Goal: Transaction & Acquisition: Purchase product/service

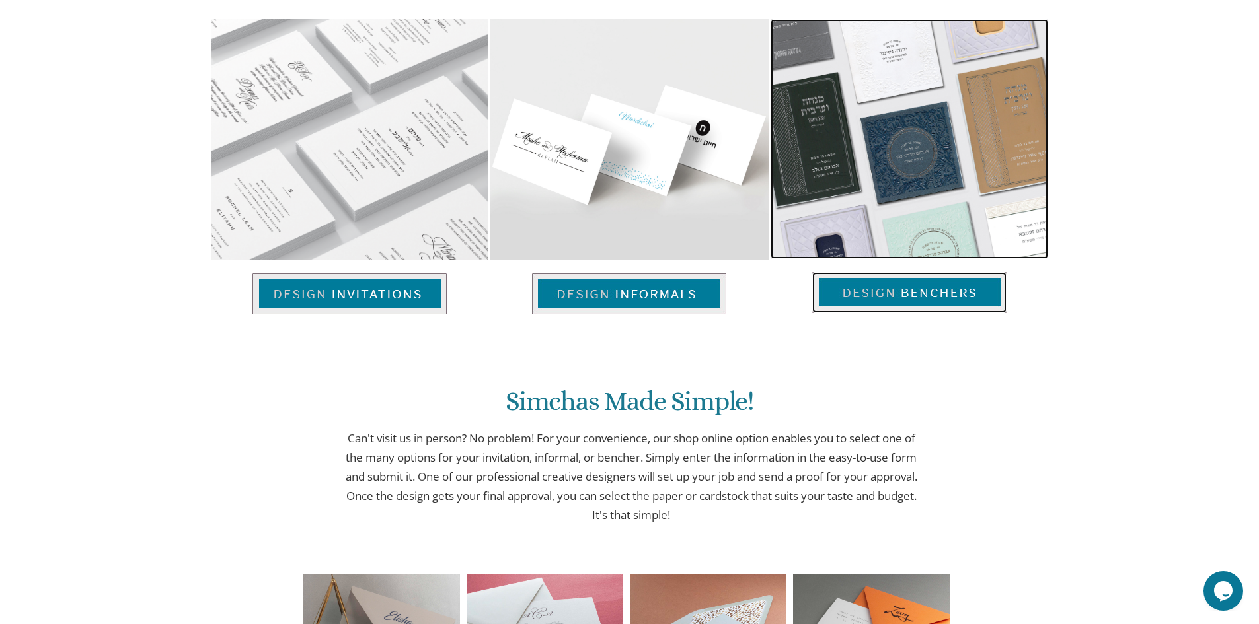
click at [937, 195] on img at bounding box center [908, 139] width 277 height 240
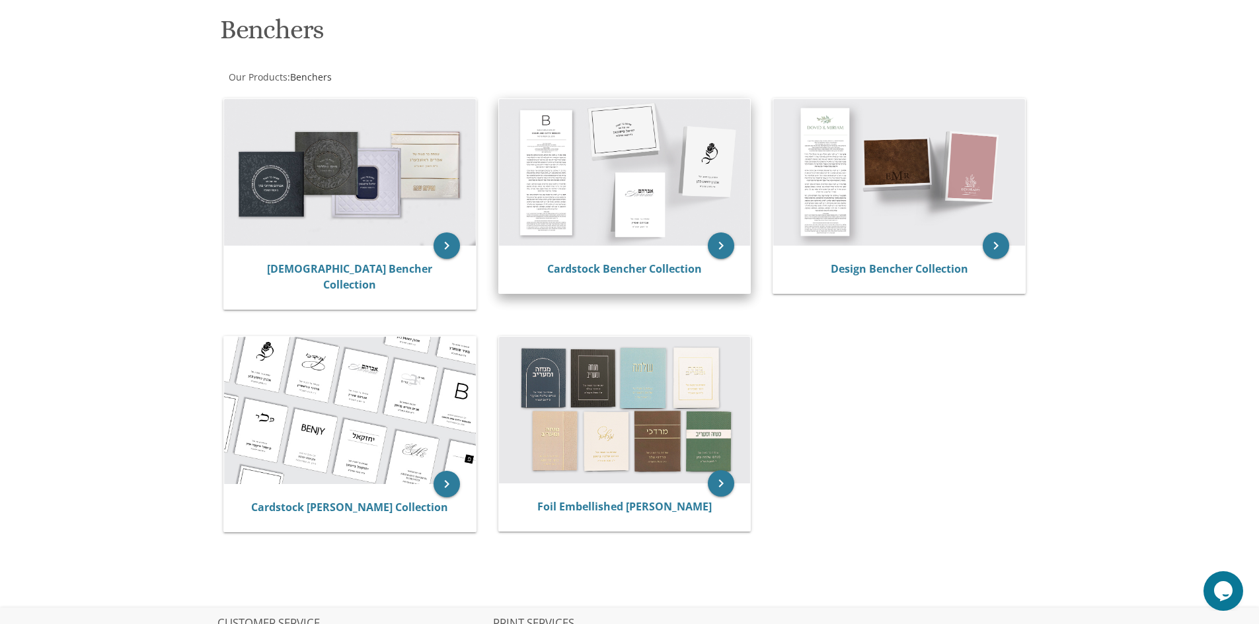
scroll to position [198, 0]
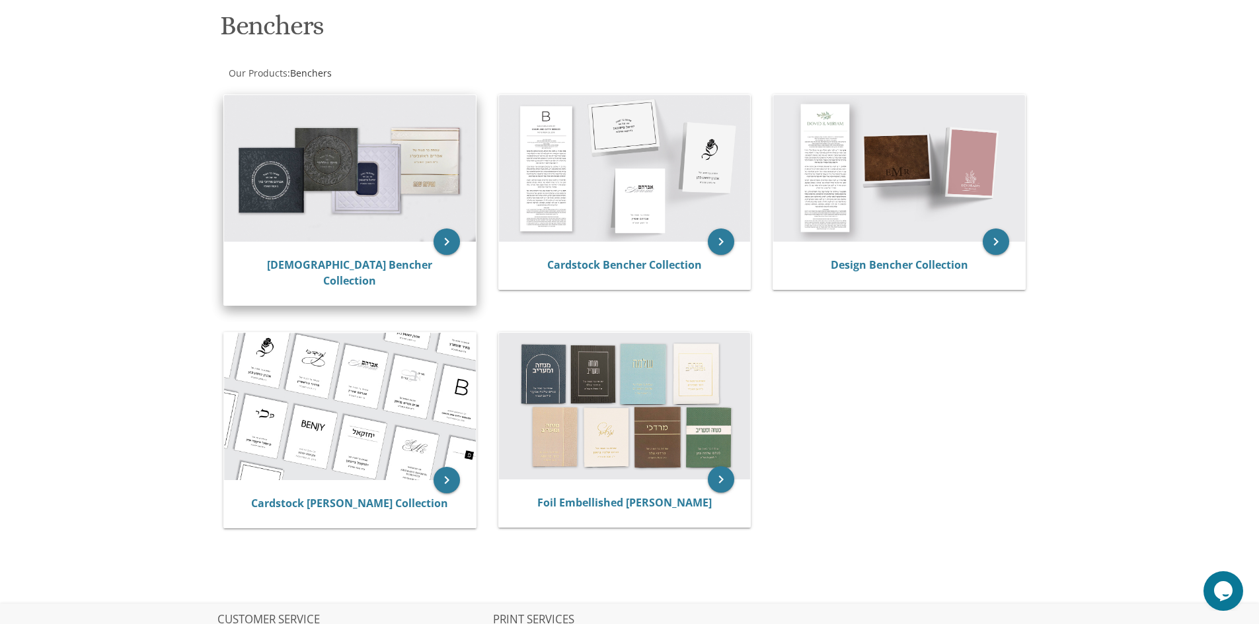
click at [358, 176] on img at bounding box center [350, 168] width 252 height 147
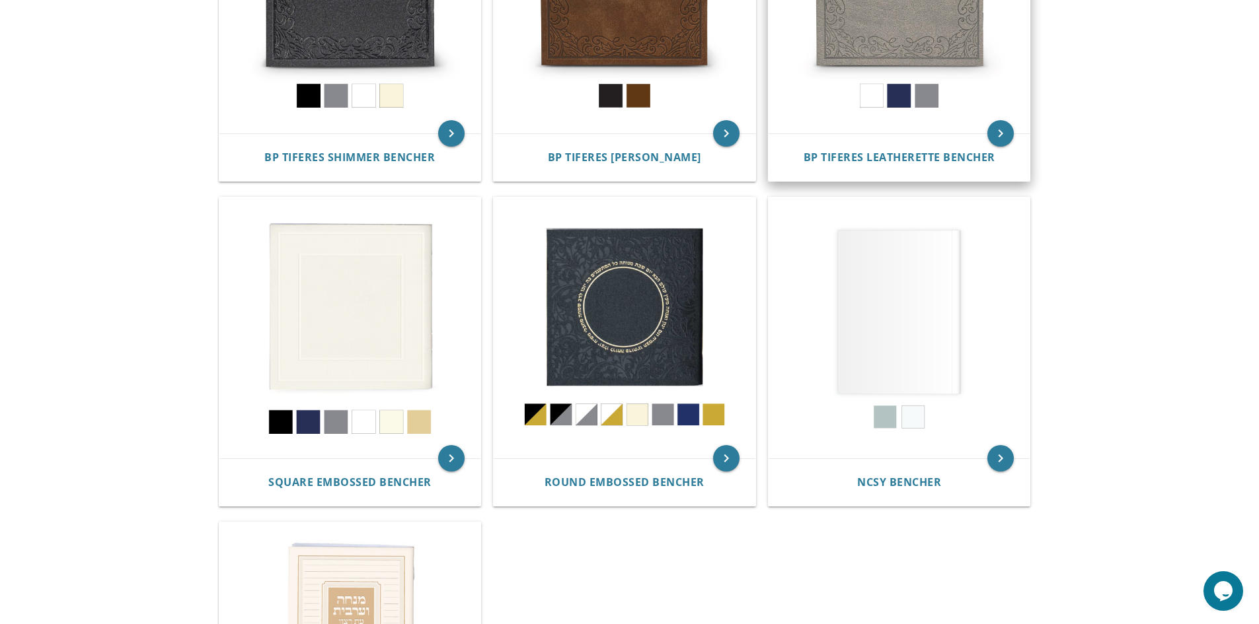
scroll to position [462, 0]
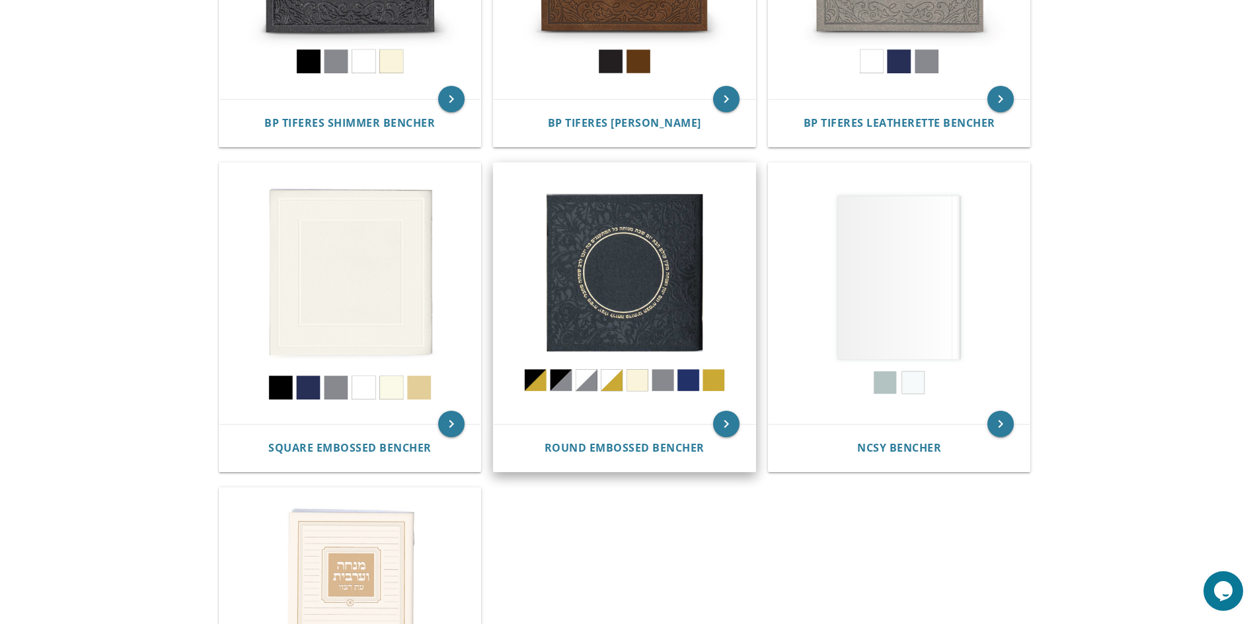
click at [582, 381] on img at bounding box center [624, 294] width 262 height 262
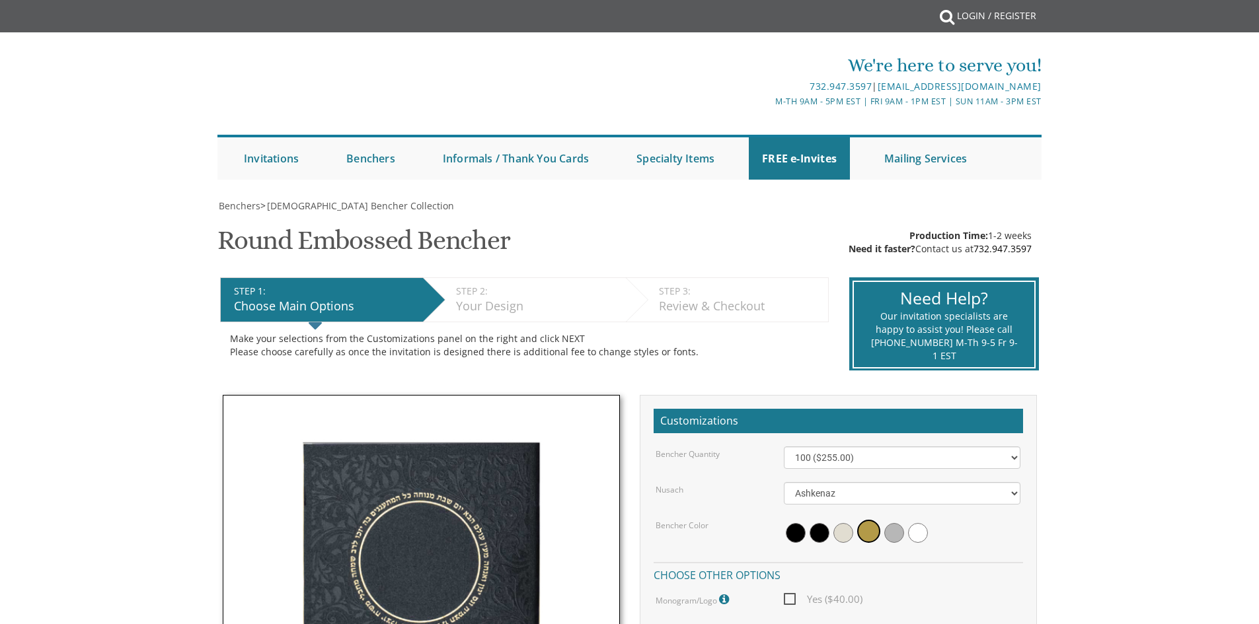
click at [608, 383] on div "Benchers > Judaica Bencher Collection Round Embossed Bencher SKU: 6602 Producti…" at bounding box center [629, 568] width 824 height 737
click at [869, 530] on span at bounding box center [868, 531] width 23 height 23
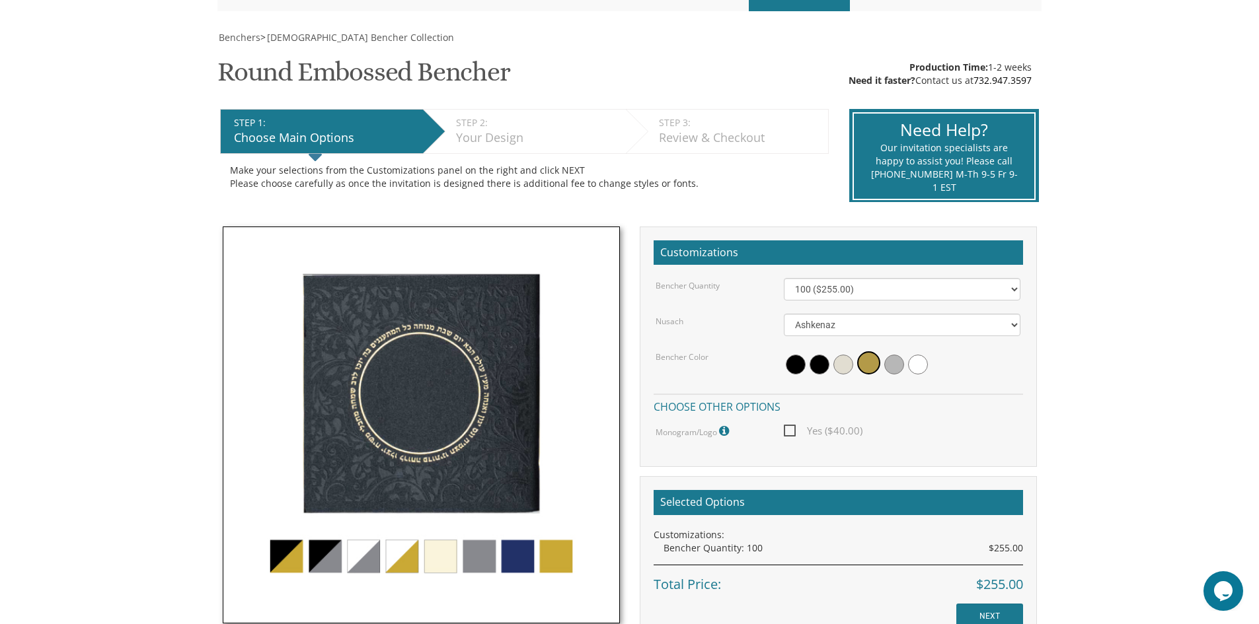
scroll to position [264, 0]
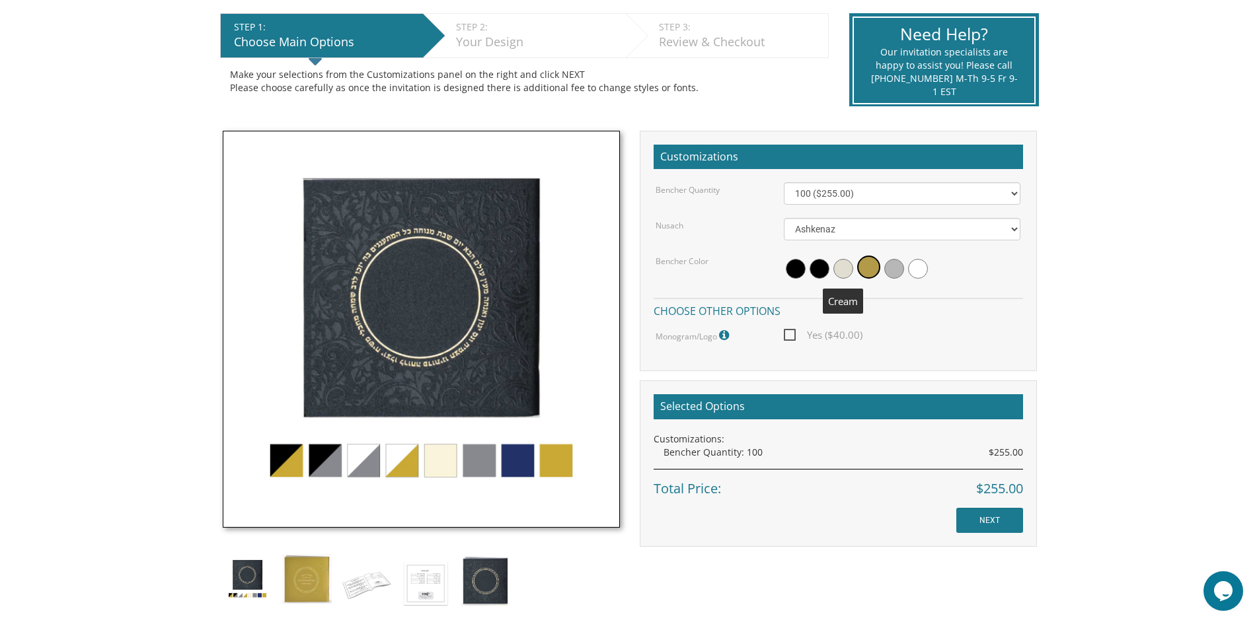
click at [844, 270] on span at bounding box center [843, 269] width 20 height 20
click at [394, 460] on img at bounding box center [421, 329] width 397 height 397
click at [402, 460] on img at bounding box center [421, 329] width 397 height 397
click at [872, 270] on span at bounding box center [870, 269] width 20 height 20
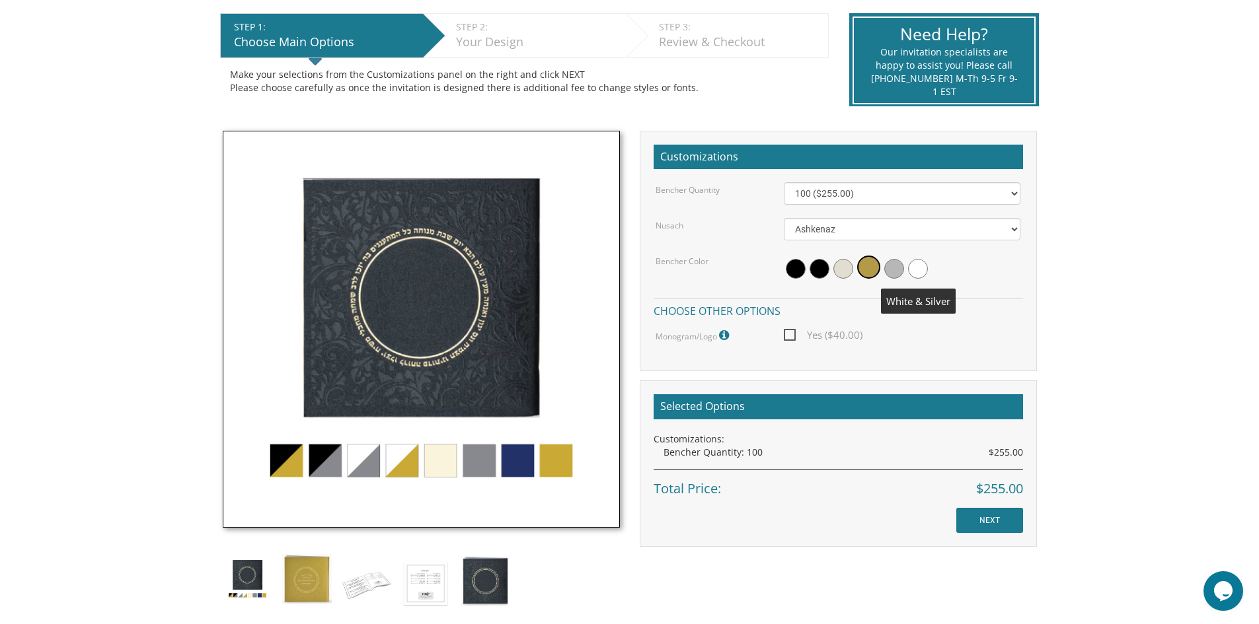
click at [919, 268] on span at bounding box center [918, 269] width 20 height 20
click at [480, 458] on img at bounding box center [421, 329] width 397 height 397
click at [453, 292] on img at bounding box center [421, 329] width 397 height 397
click at [793, 333] on span "Yes ($40.00)" at bounding box center [823, 335] width 79 height 17
click at [792, 333] on input "Yes ($40.00)" at bounding box center [788, 334] width 9 height 9
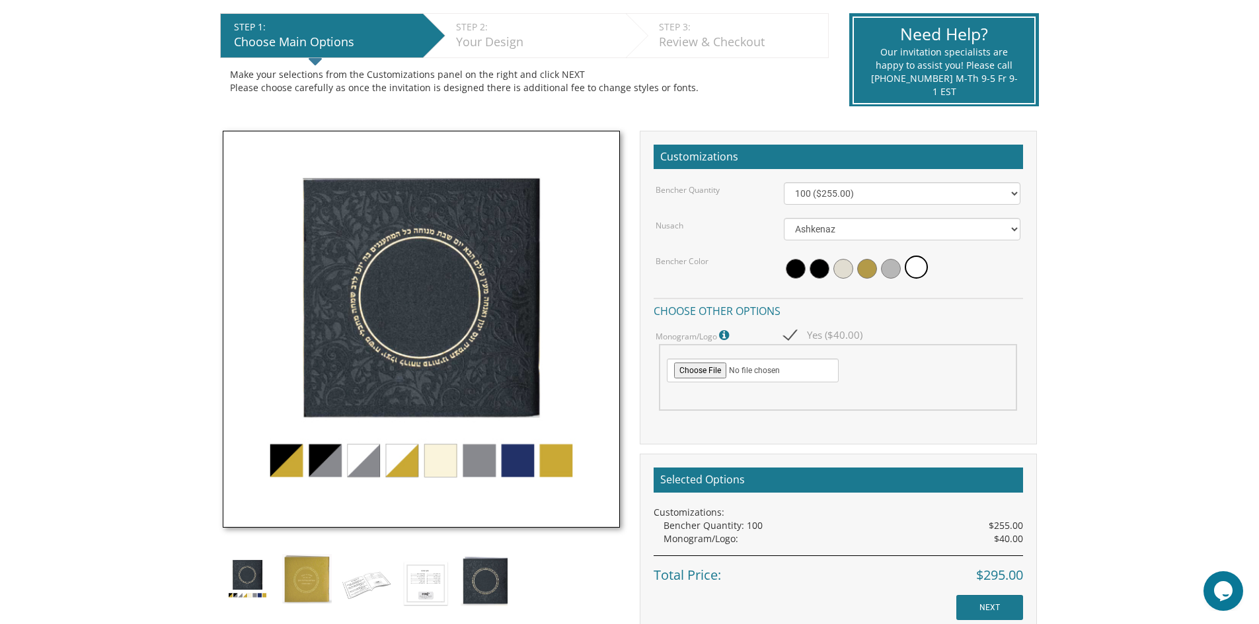
click at [792, 334] on span "Yes ($40.00)" at bounding box center [823, 335] width 79 height 17
click at [792, 334] on input "Yes ($40.00)" at bounding box center [788, 334] width 9 height 9
checkbox input "false"
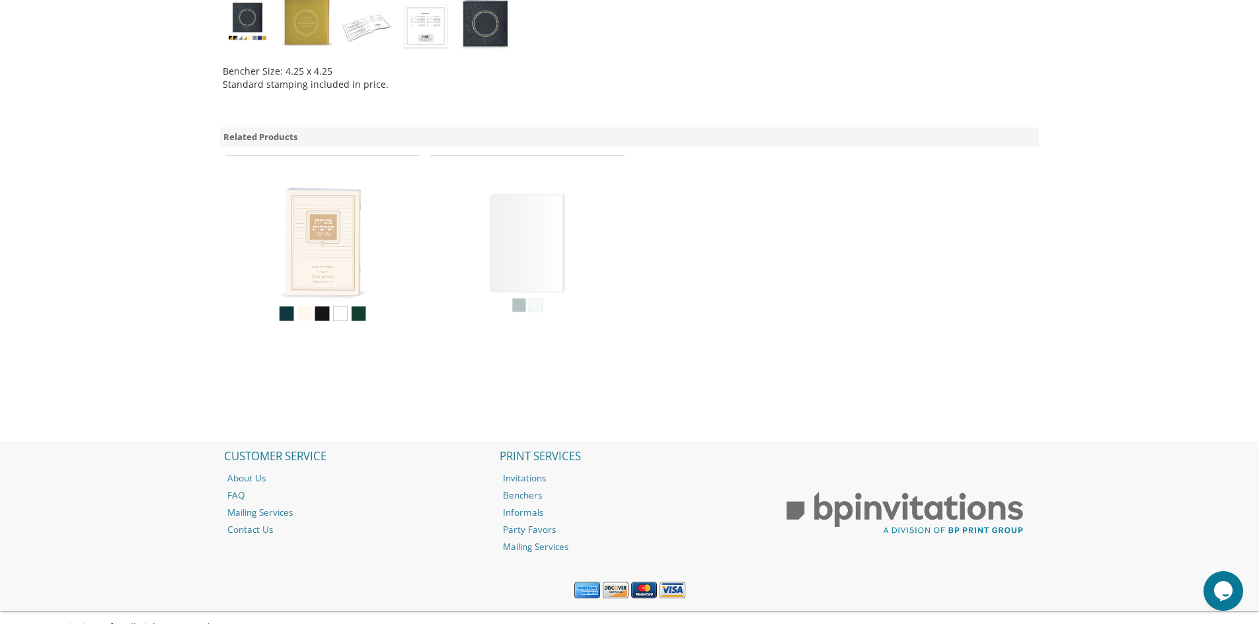
scroll to position [845, 0]
